Goal: Ask a question

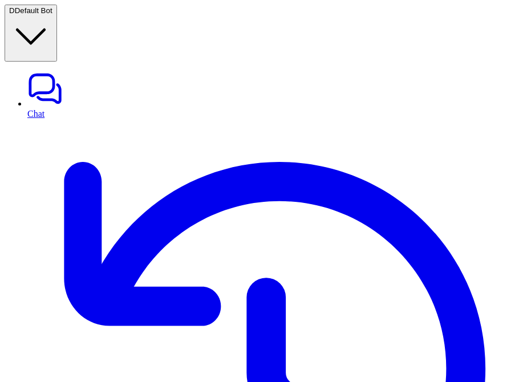
scroll to position [138, 0]
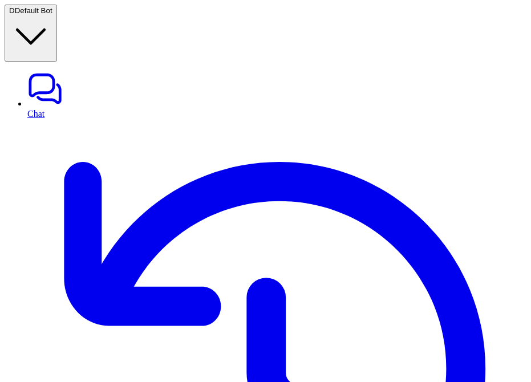
scroll to position [320, 0]
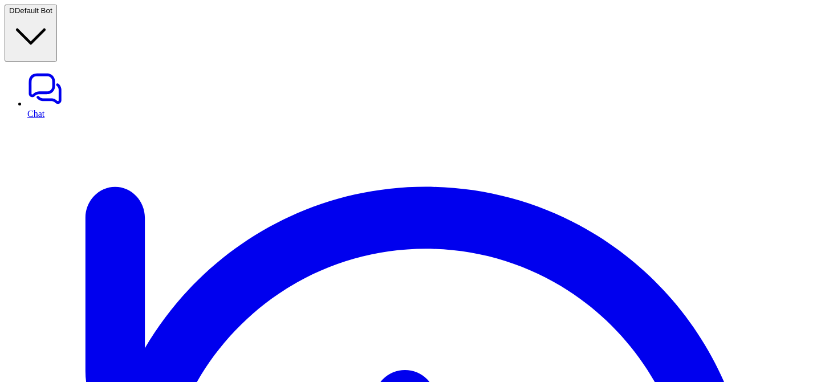
click at [30, 71] on link "Chat" at bounding box center [421, 95] width 789 height 48
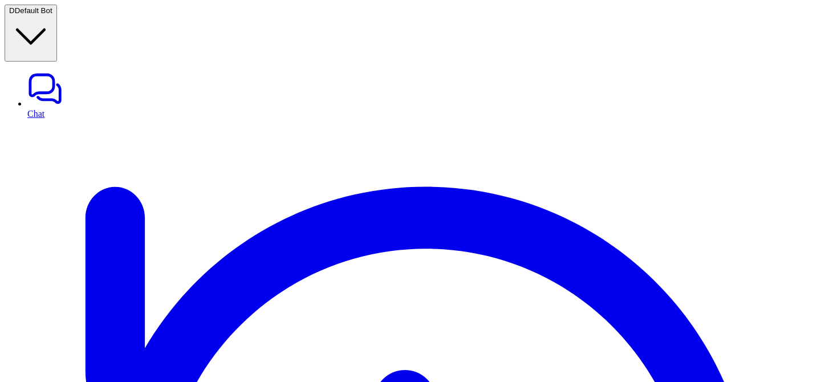
copy div "think and tell me what's 2+2? D"
paste div
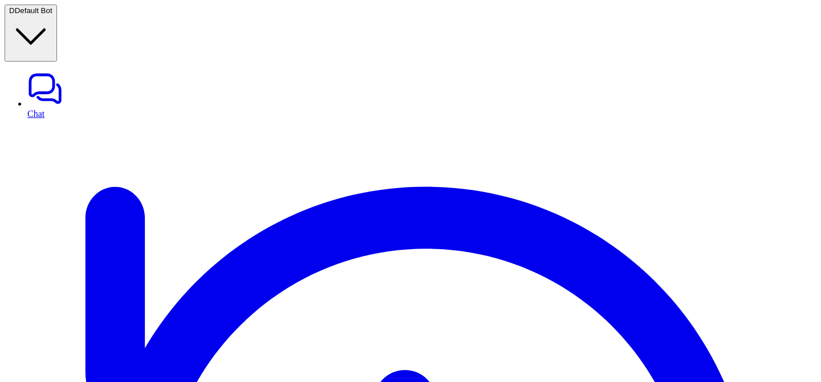
copy div "**********"
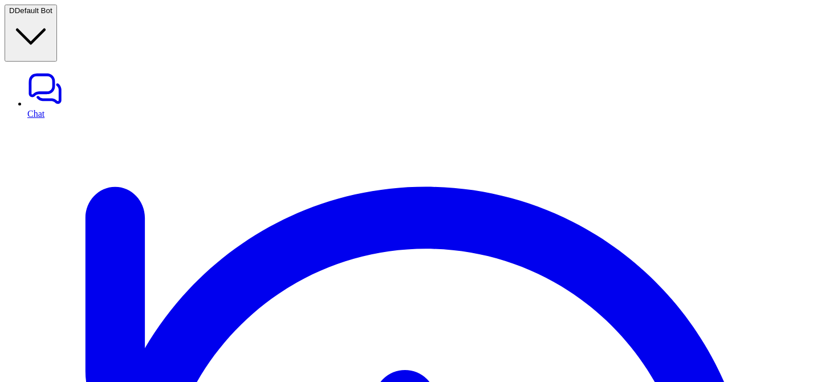
scroll to position [115, 0]
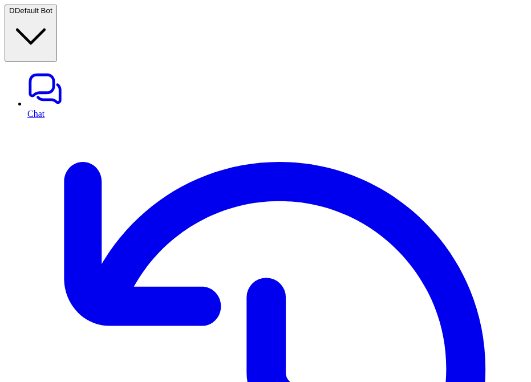
scroll to position [138, 0]
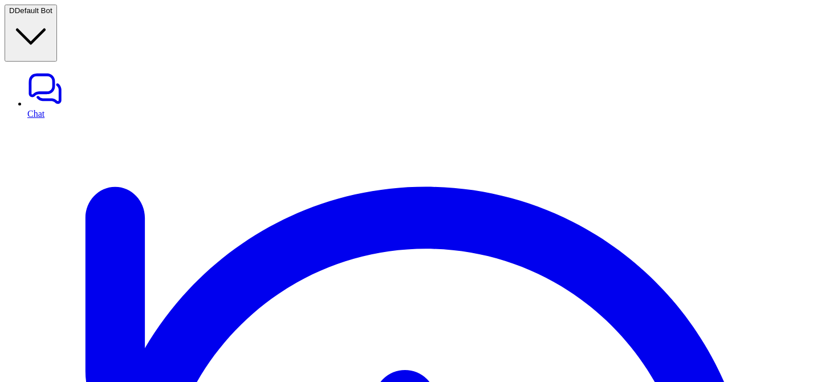
scroll to position [243, 0]
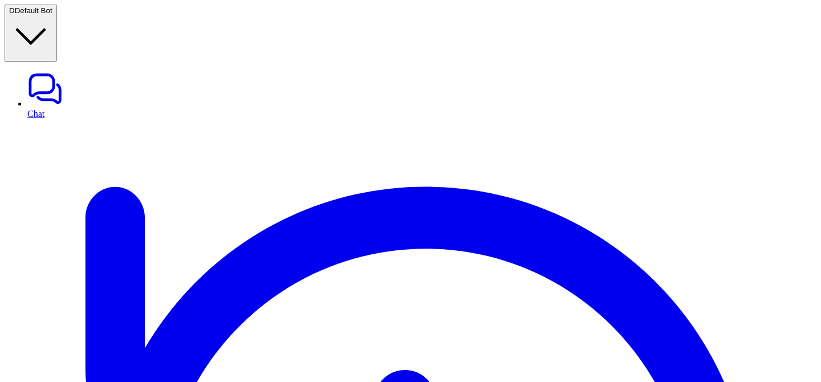
paste div
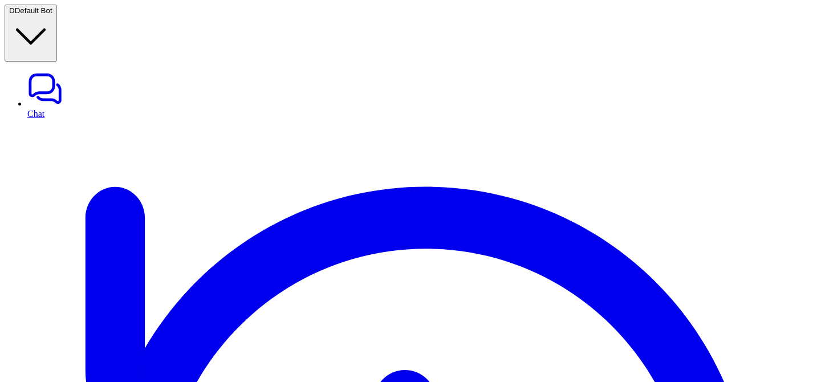
paste div
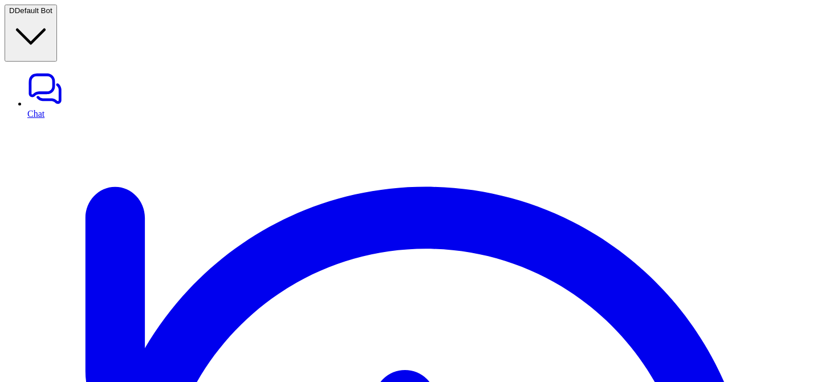
copy div "think and tell me what's 2+3? D"
copy div "**********"
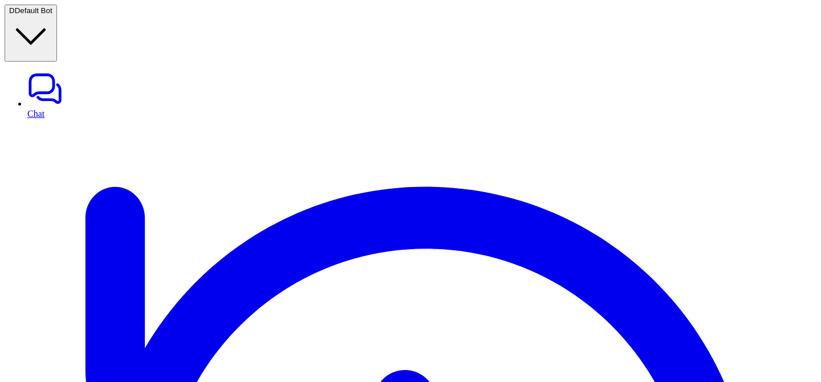
copy div "think and tell me what's 2+4? D"
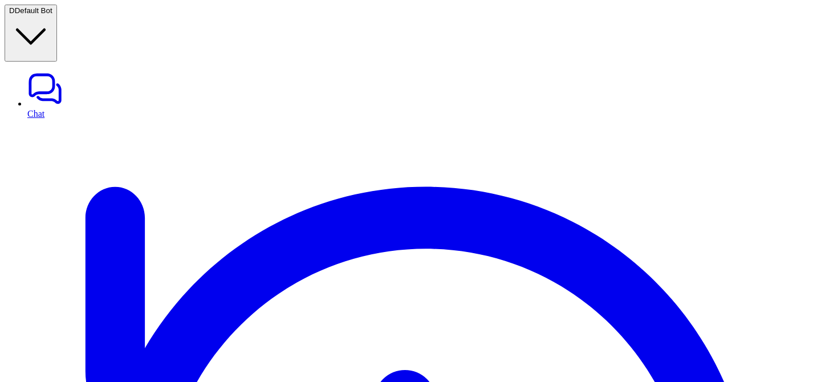
scroll to position [248, 0]
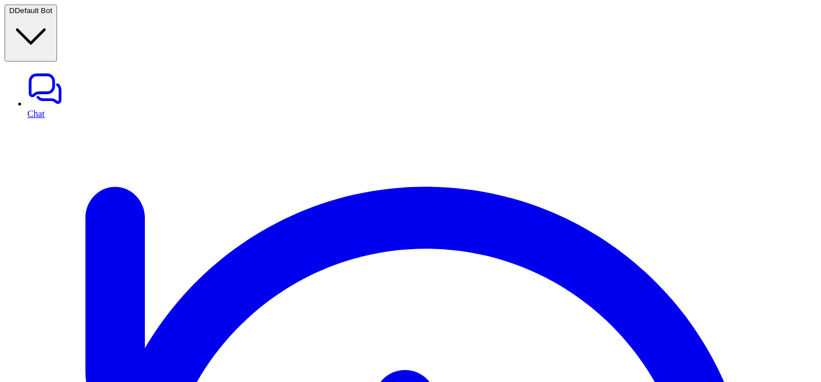
copy div "think and tell me what's 2+5? D"
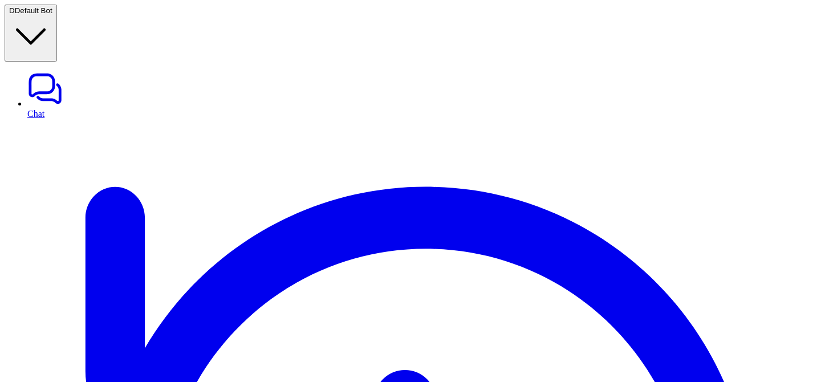
copy div "think and tell me what's 2+6? D"
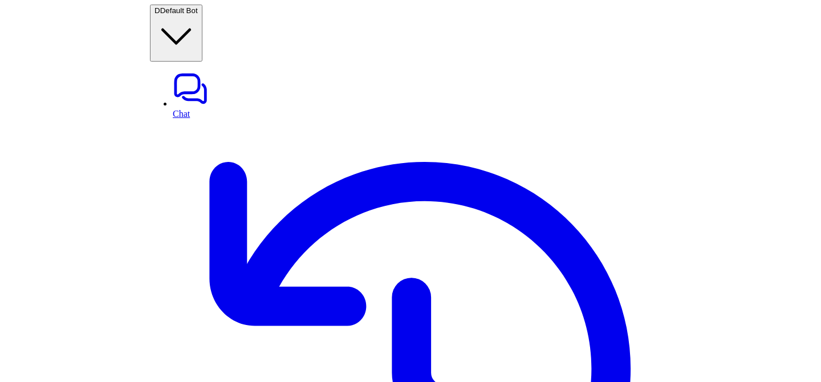
scroll to position [419, 0]
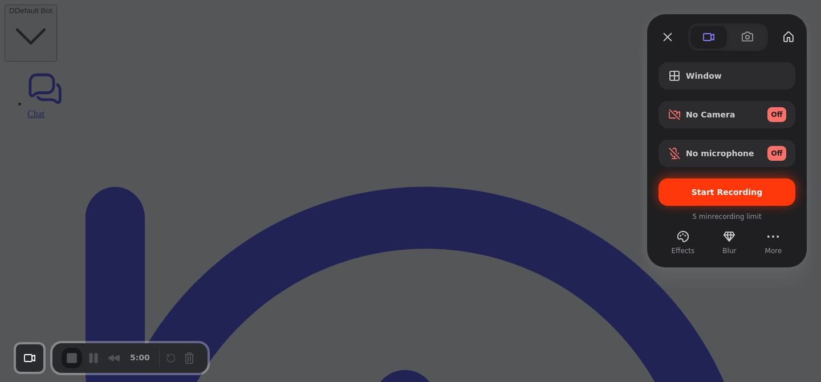
click at [701, 178] on div "Start Recording" at bounding box center [726, 191] width 137 height 27
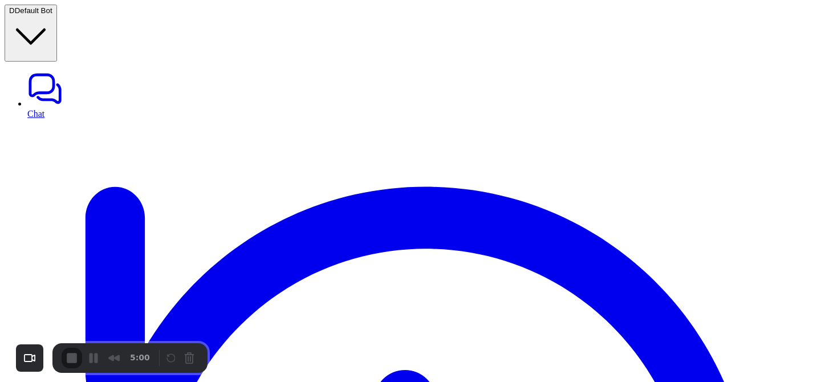
click at [418, 381] on div "3" at bounding box center [410, 387] width 821 height 11
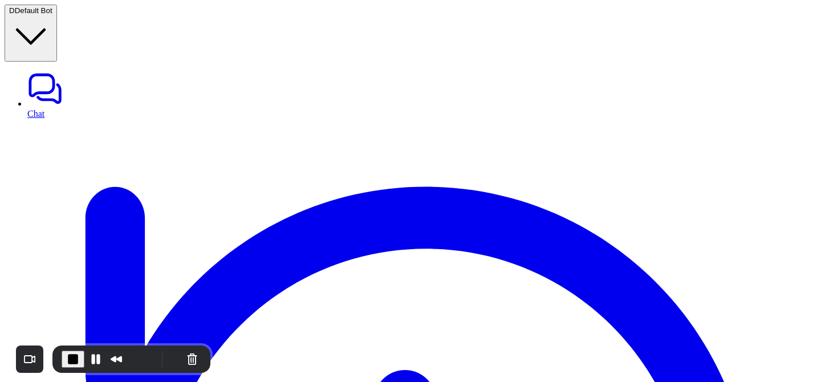
drag, startPoint x: 304, startPoint y: 84, endPoint x: 384, endPoint y: 85, distance: 79.2
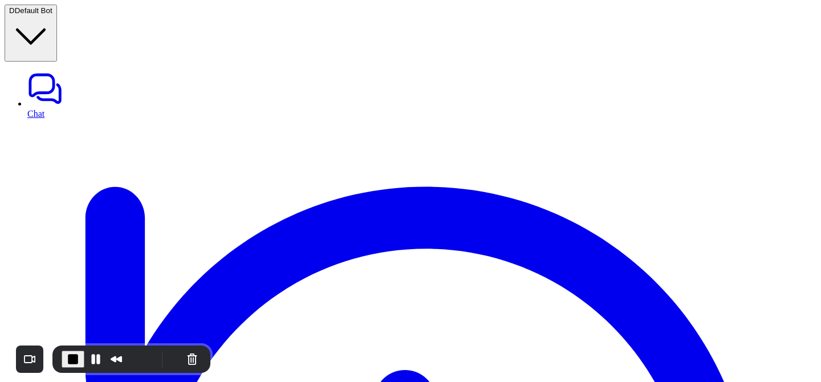
copy div "think and tell me what's 2+2? D"
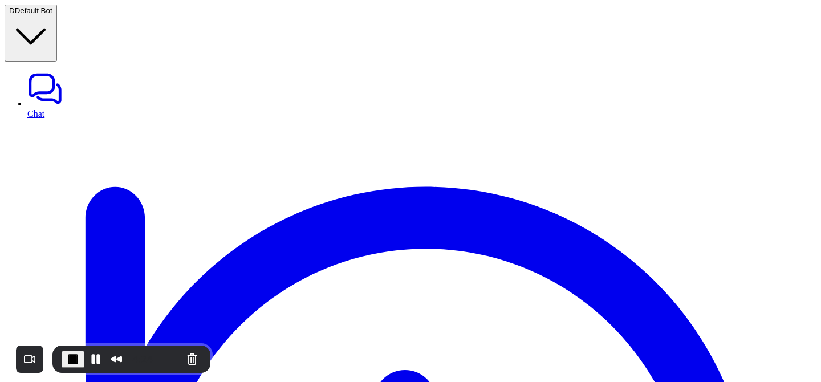
paste div
drag, startPoint x: 368, startPoint y: 191, endPoint x: 304, endPoint y: 189, distance: 64.4
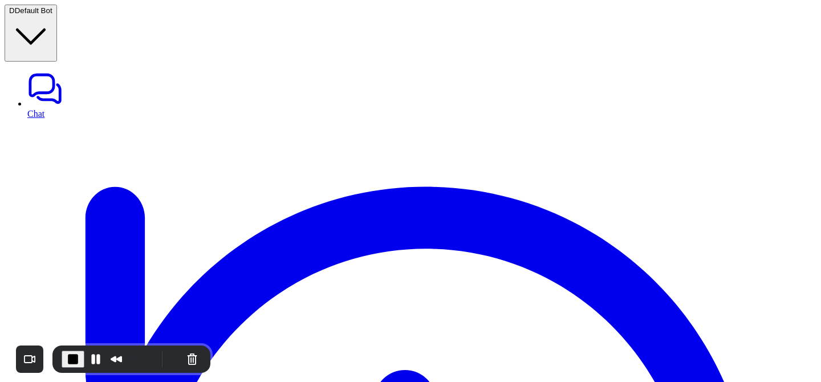
drag, startPoint x: 594, startPoint y: 118, endPoint x: 700, endPoint y: 119, distance: 106.6
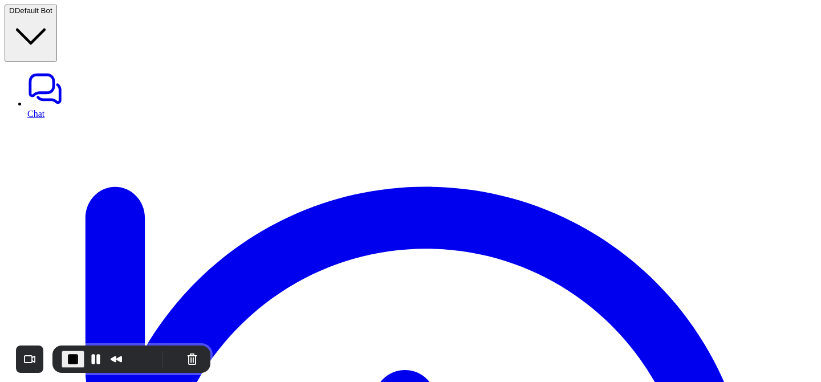
drag, startPoint x: 566, startPoint y: 242, endPoint x: 766, endPoint y: 255, distance: 200.5
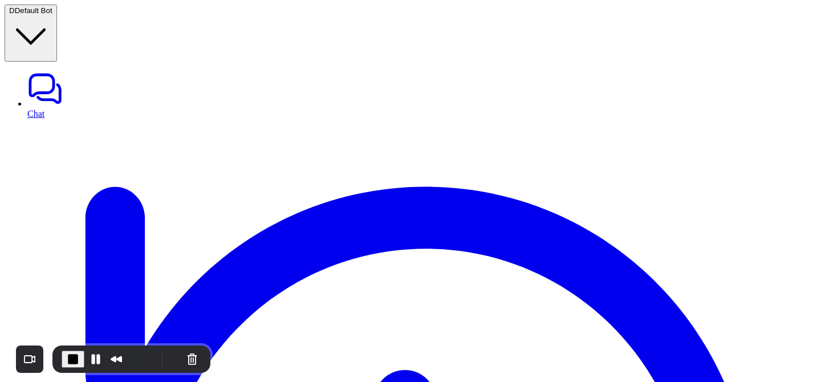
click at [70, 358] on span "End Recording" at bounding box center [73, 359] width 14 height 14
